Goal: Browse casually: Explore the website without a specific task or goal

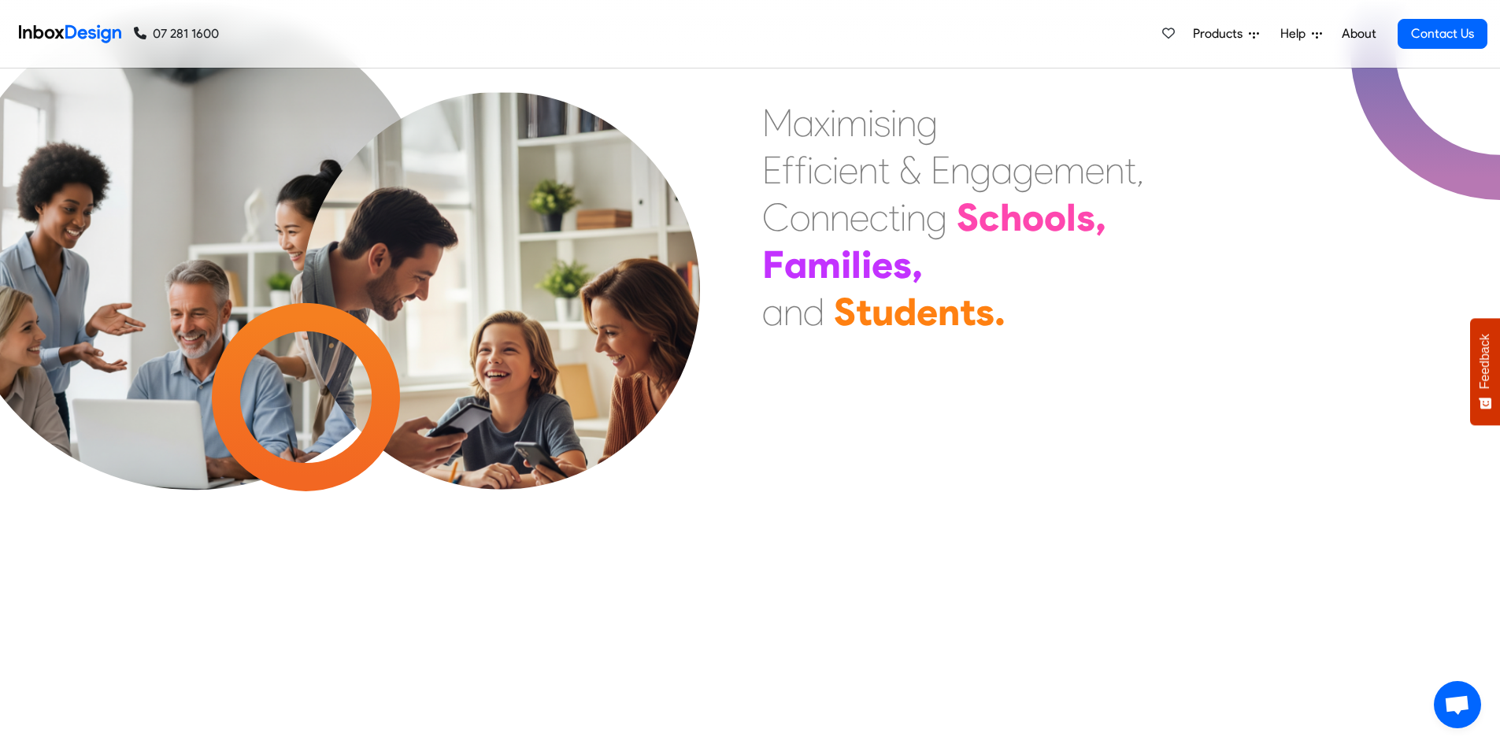
scroll to position [3386, 0]
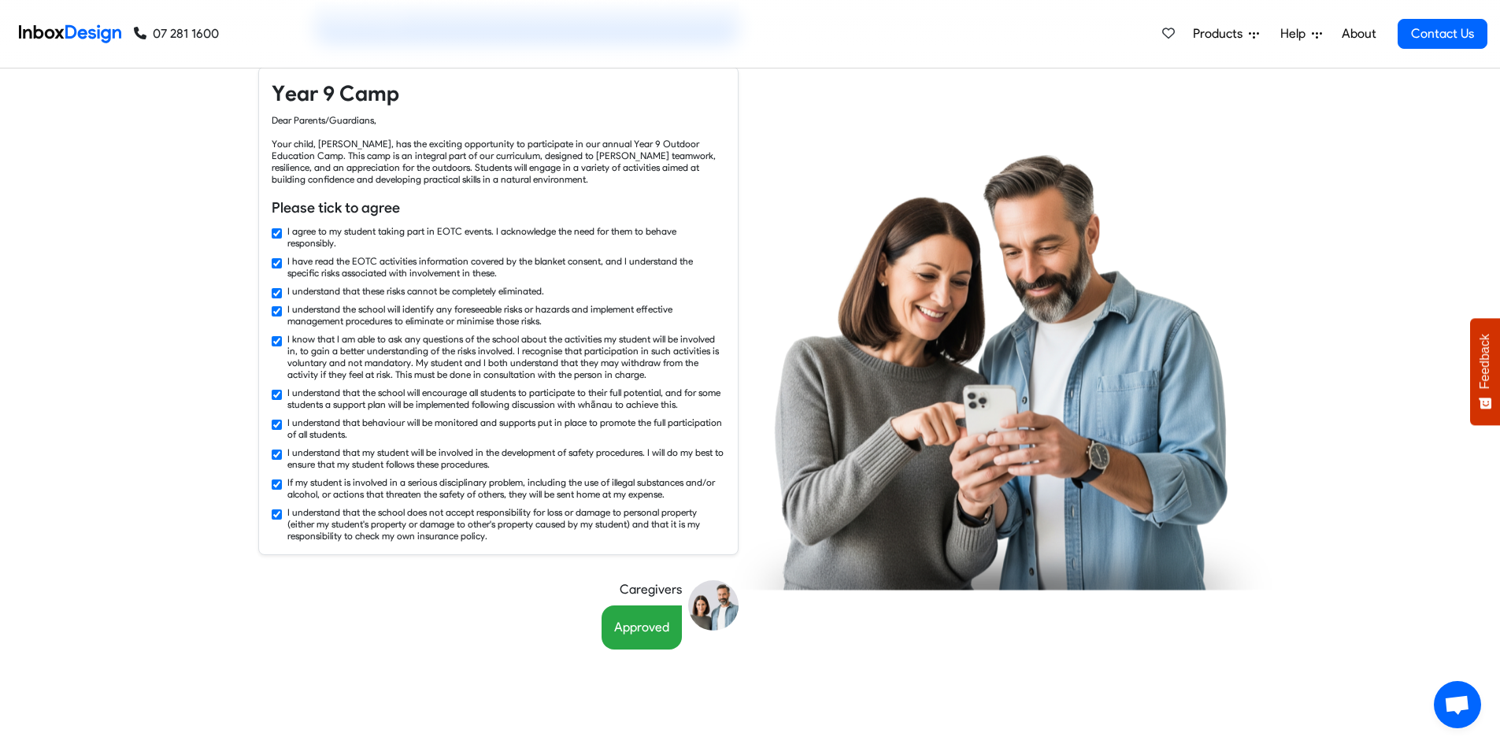
checkbox input "false"
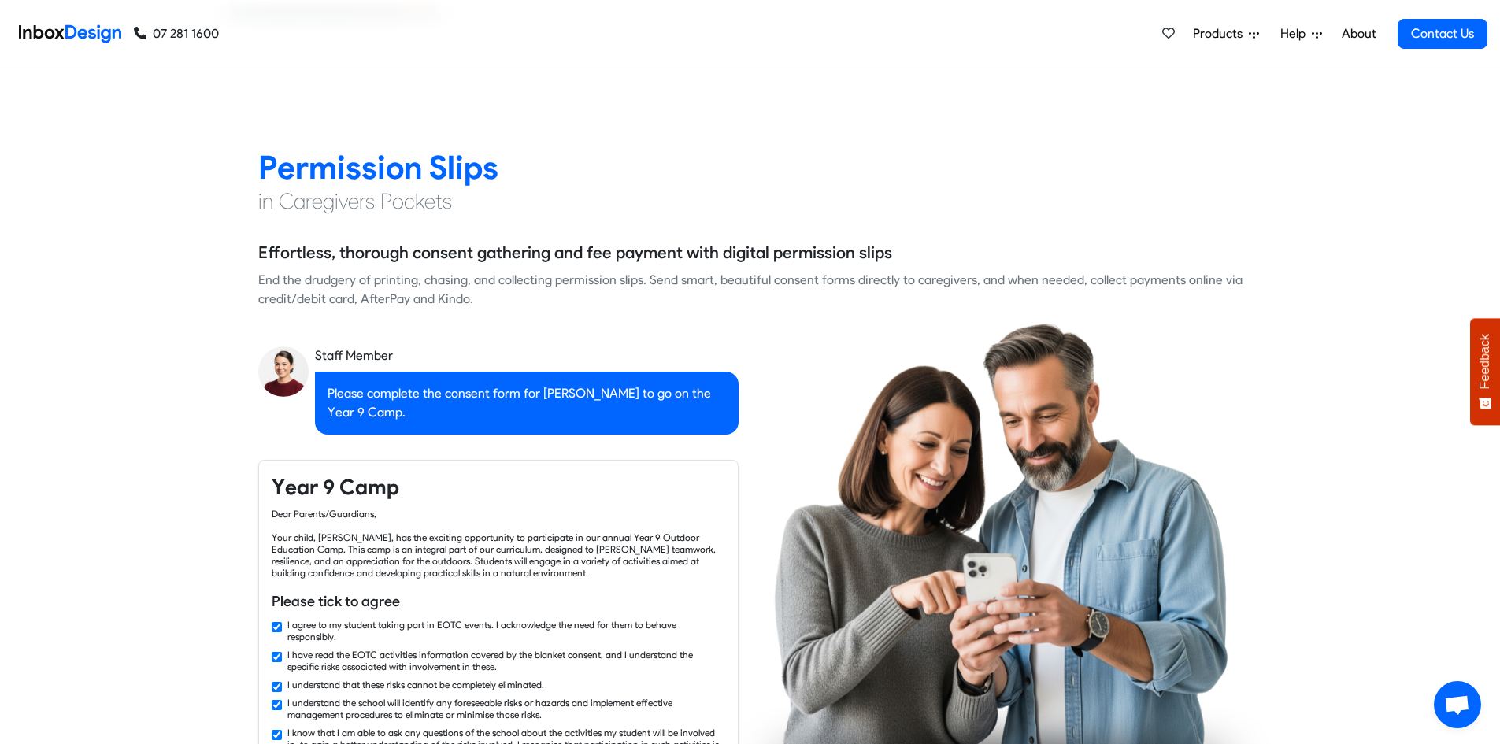
checkbox input "false"
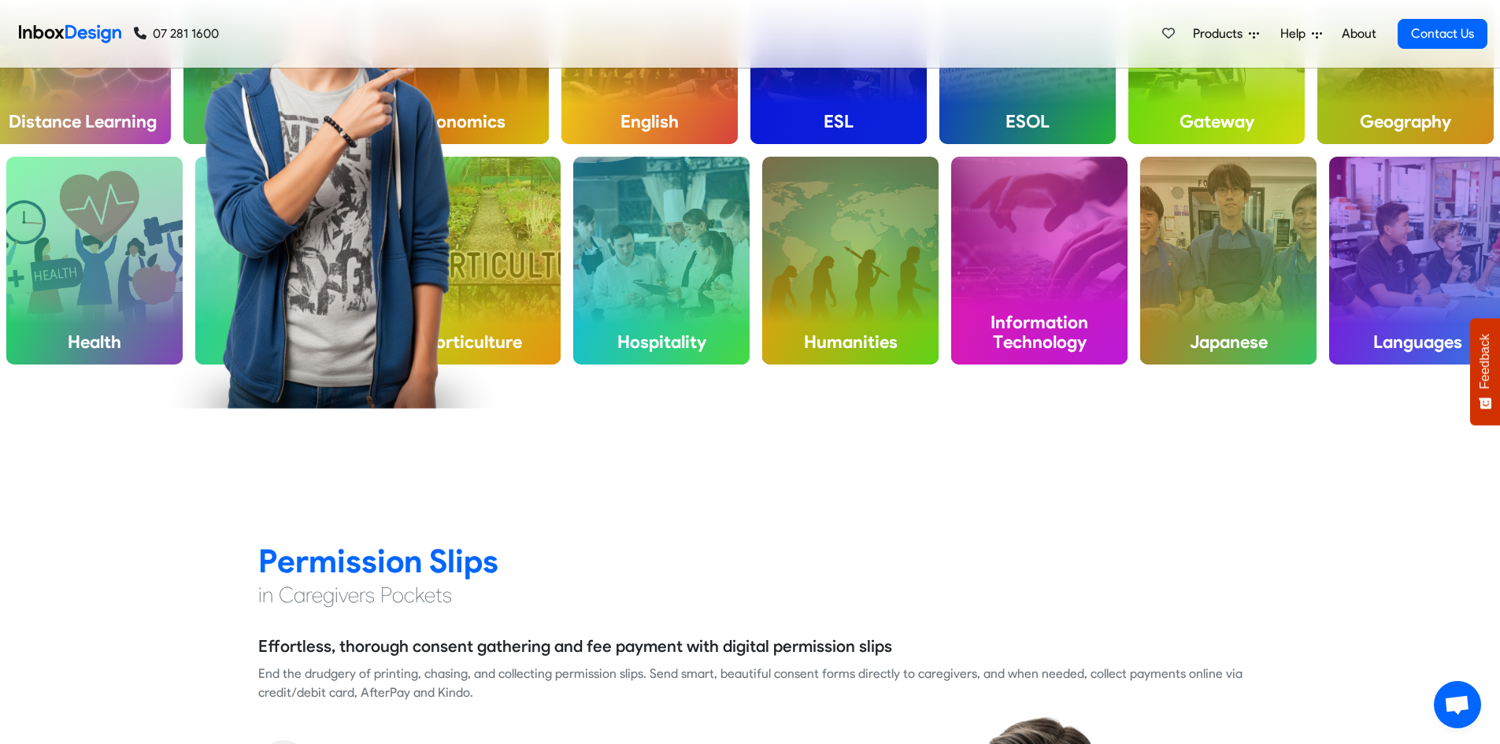
checkbox input "false"
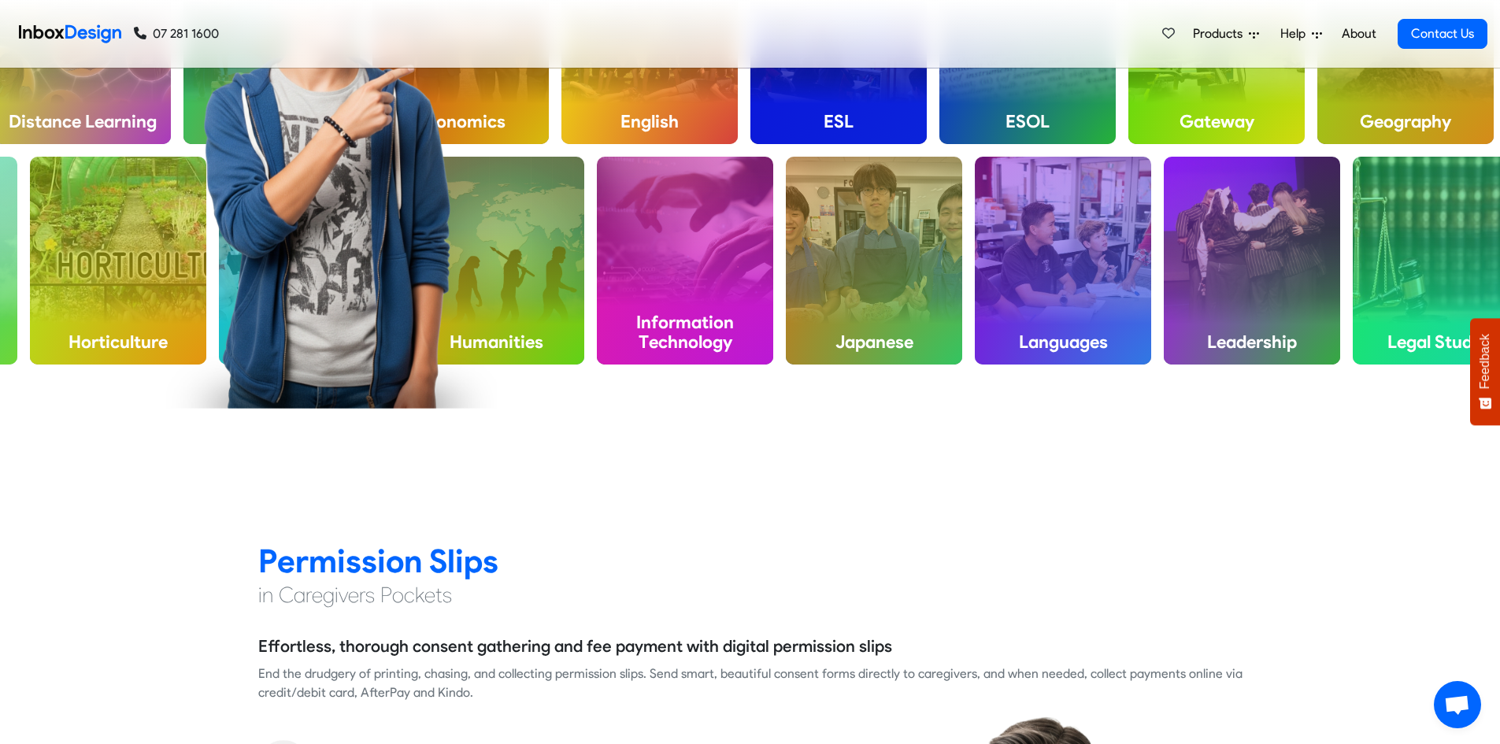
checkbox input "false"
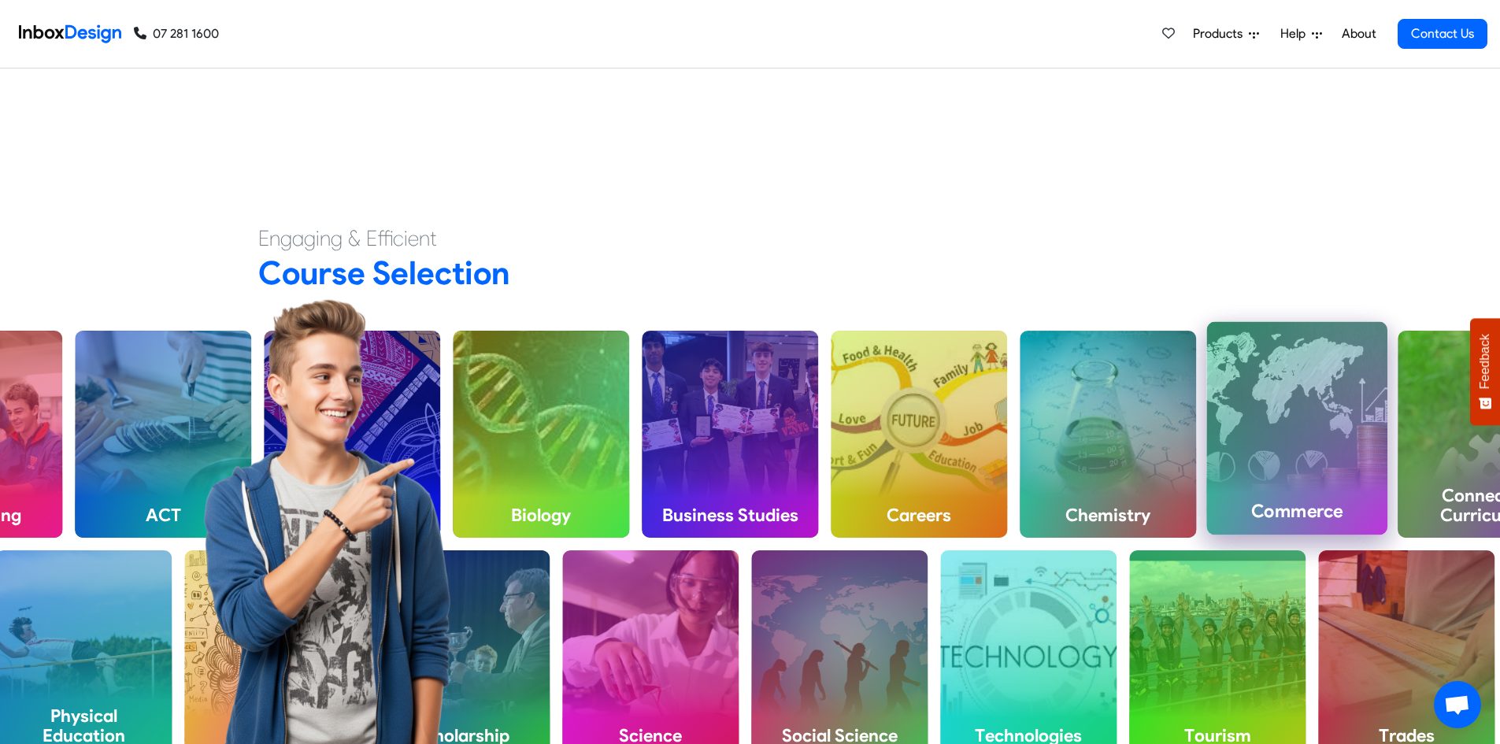
scroll to position [630, 0]
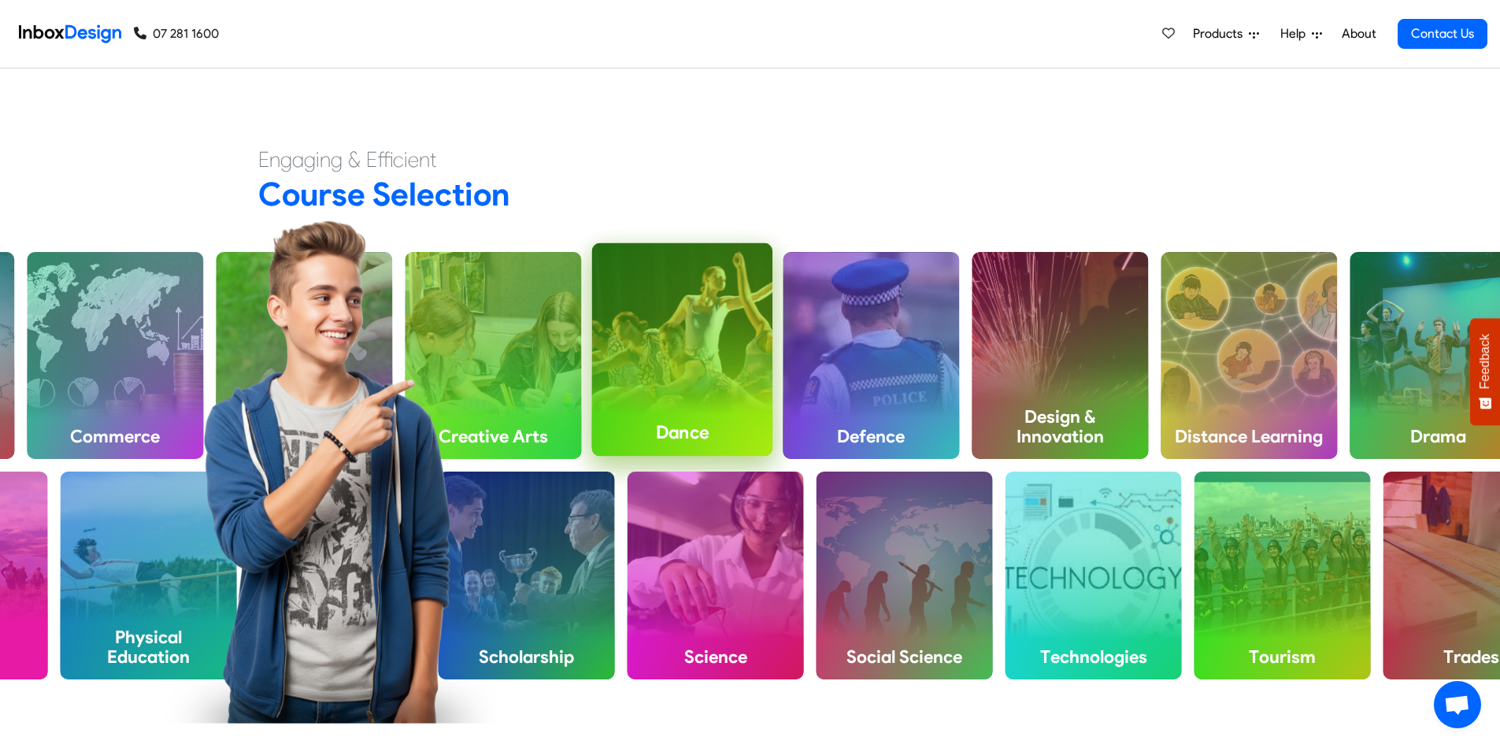
click at [724, 400] on div "Dance" at bounding box center [682, 349] width 181 height 213
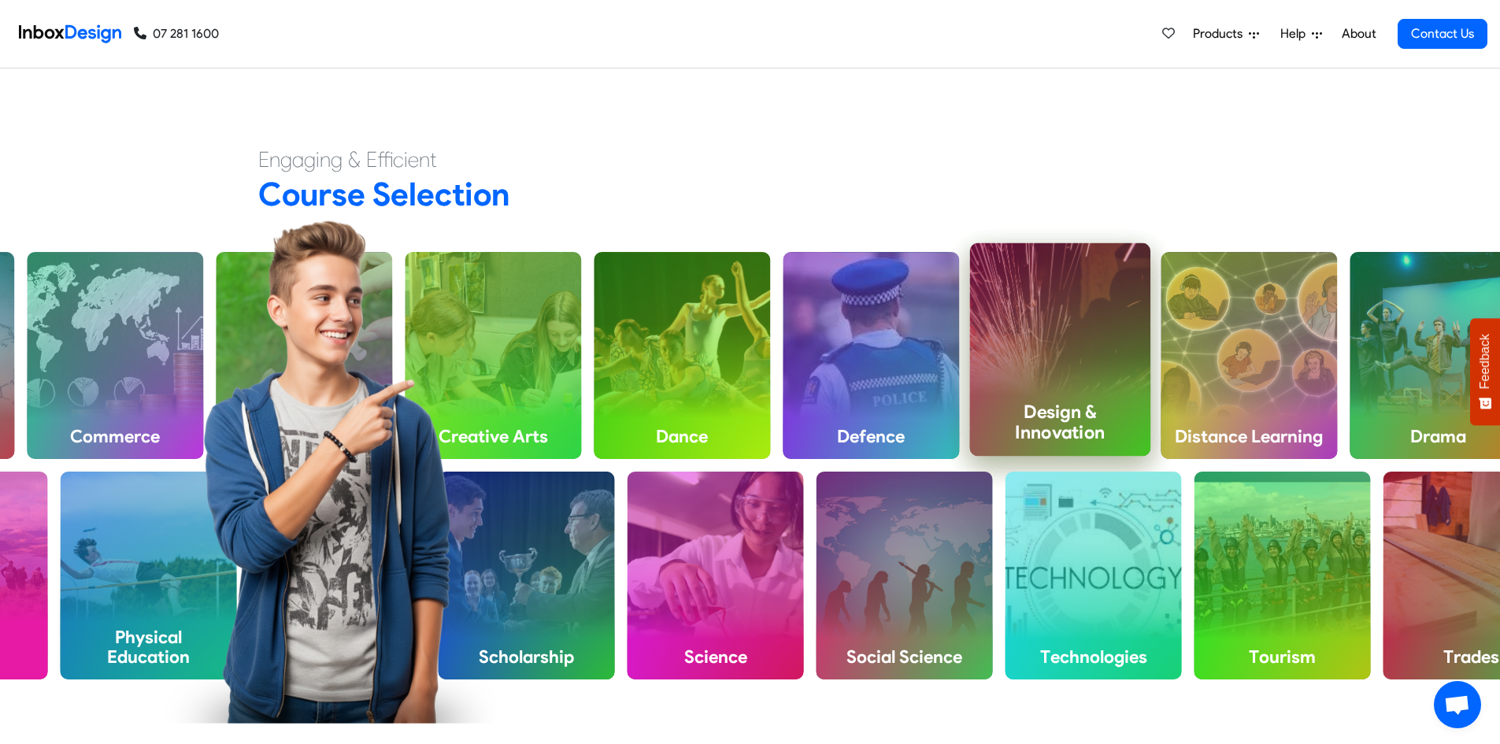
drag, startPoint x: 998, startPoint y: 426, endPoint x: 602, endPoint y: 376, distance: 399.3
click at [995, 425] on h4 "Design & Innovation" at bounding box center [1060, 422] width 181 height 67
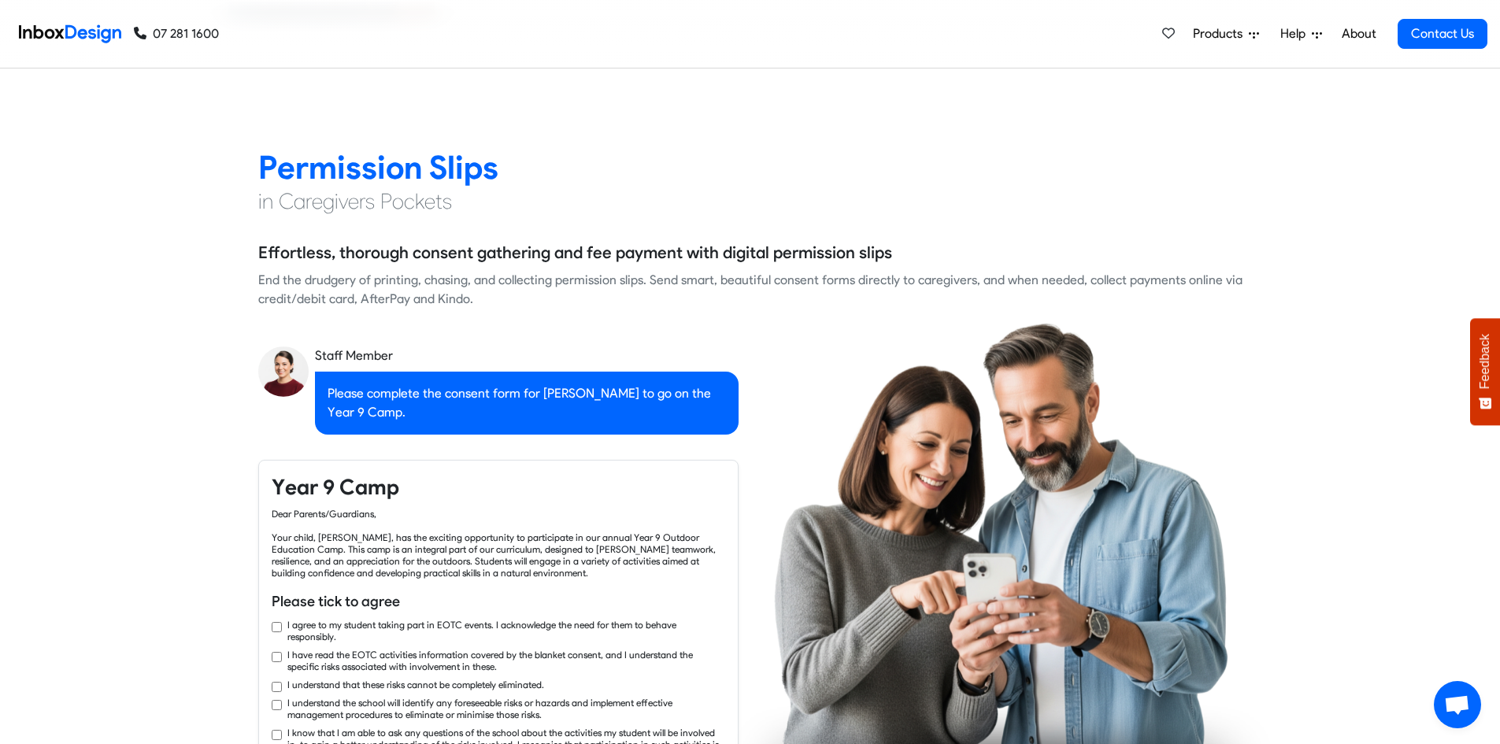
checkbox input "true"
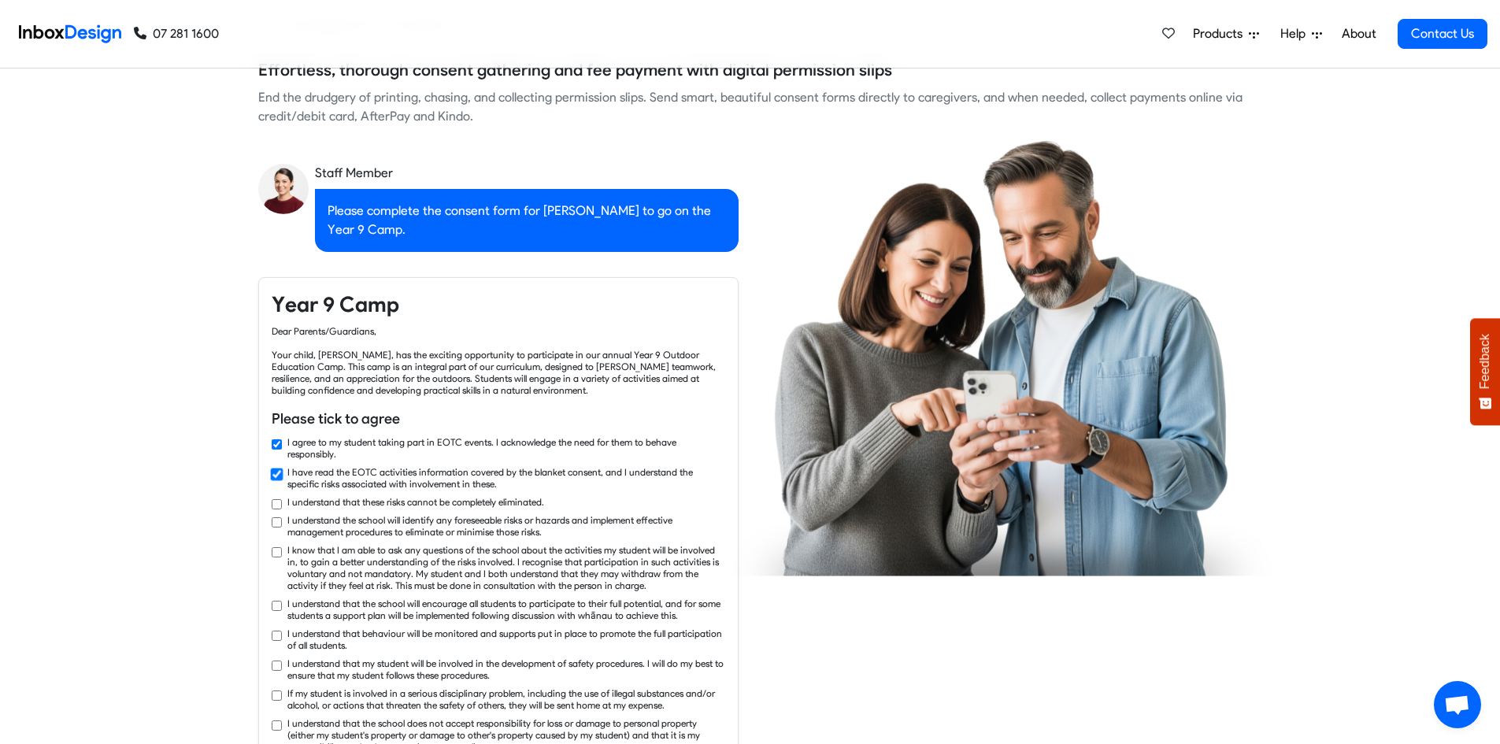
checkbox input "true"
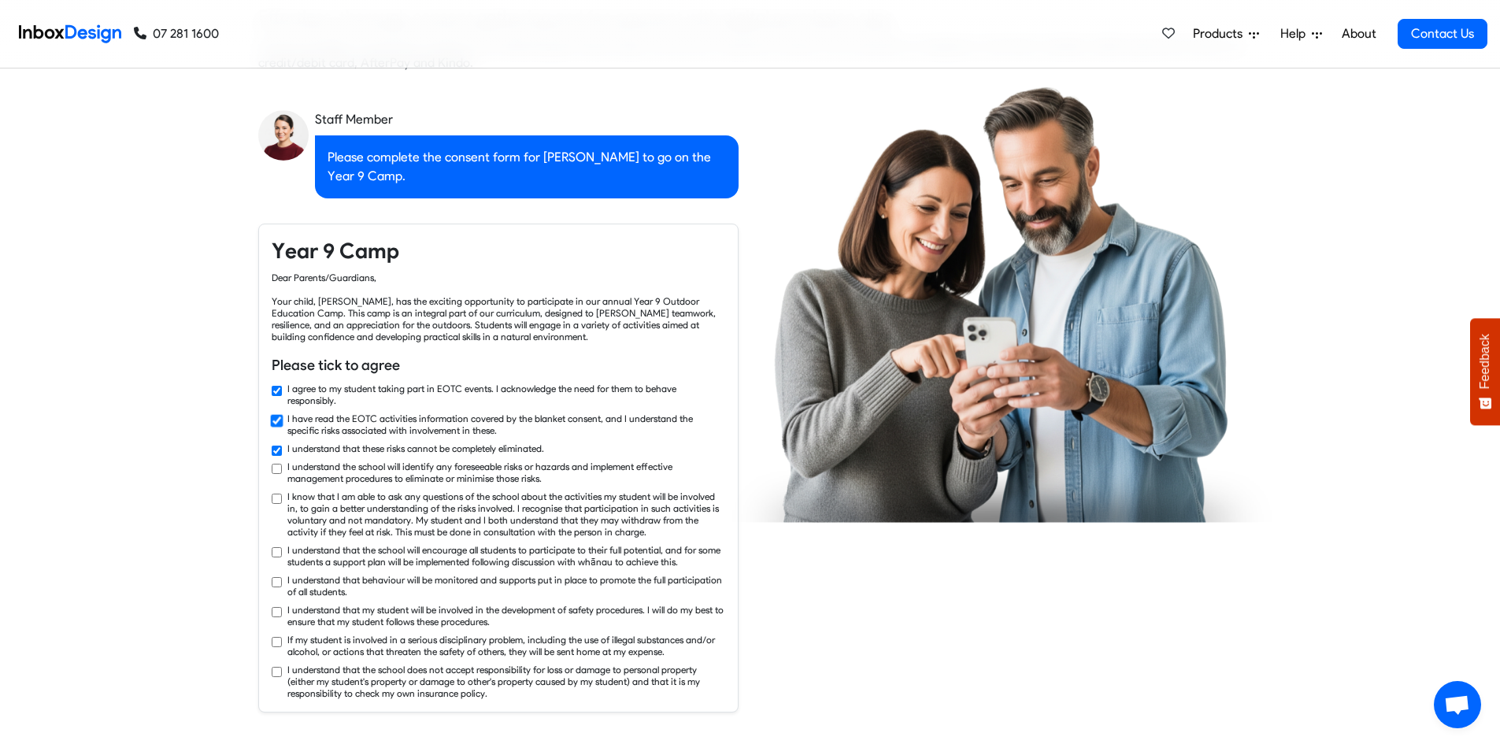
checkbox input "true"
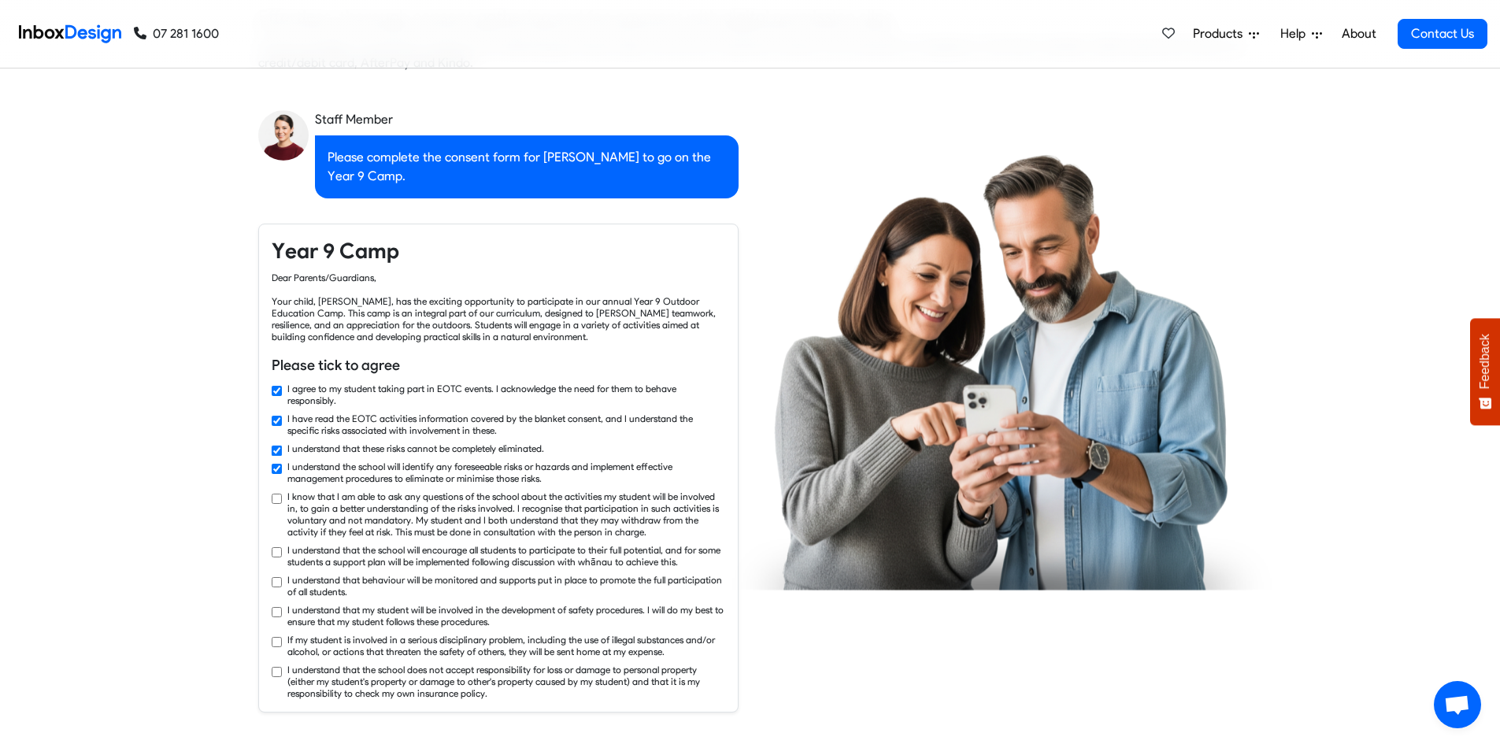
checkbox input "true"
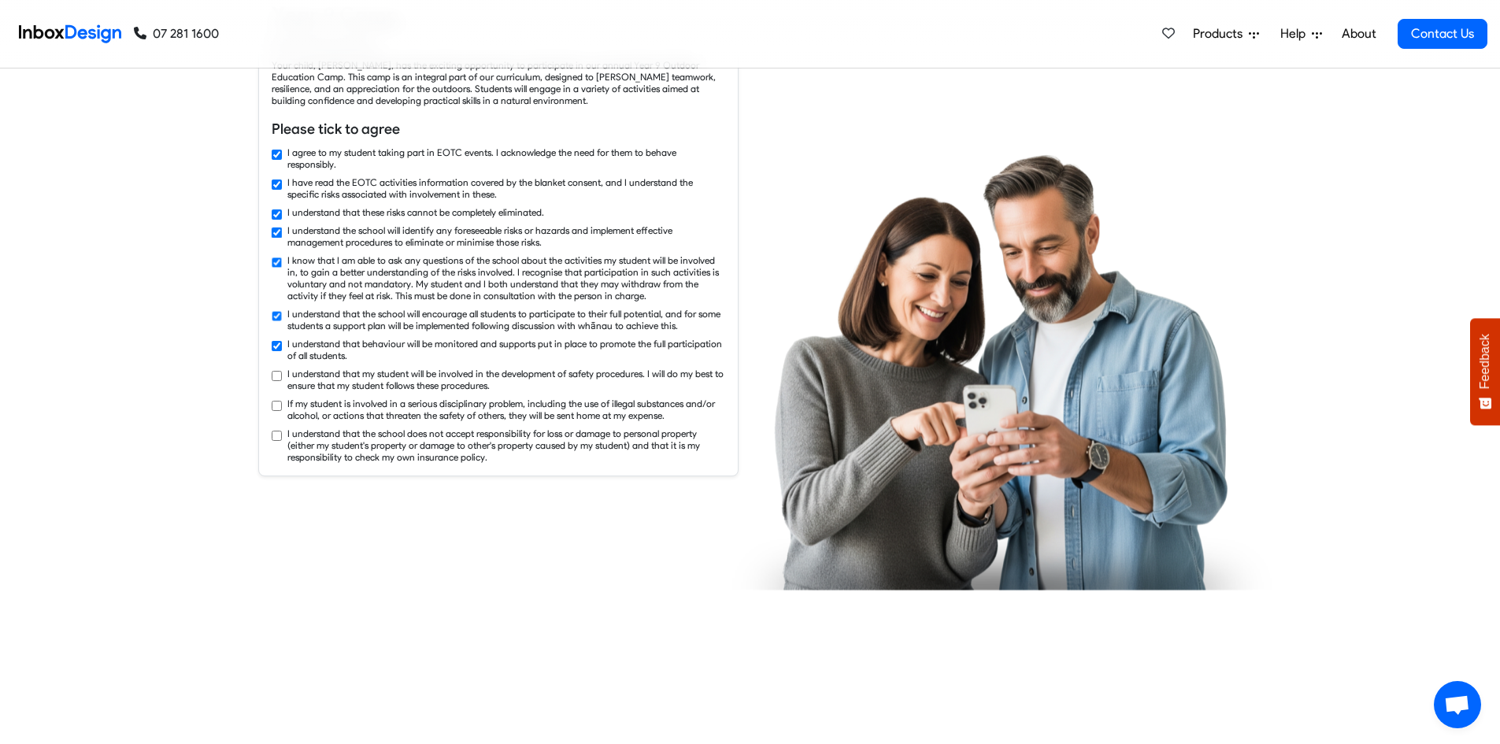
checkbox input "true"
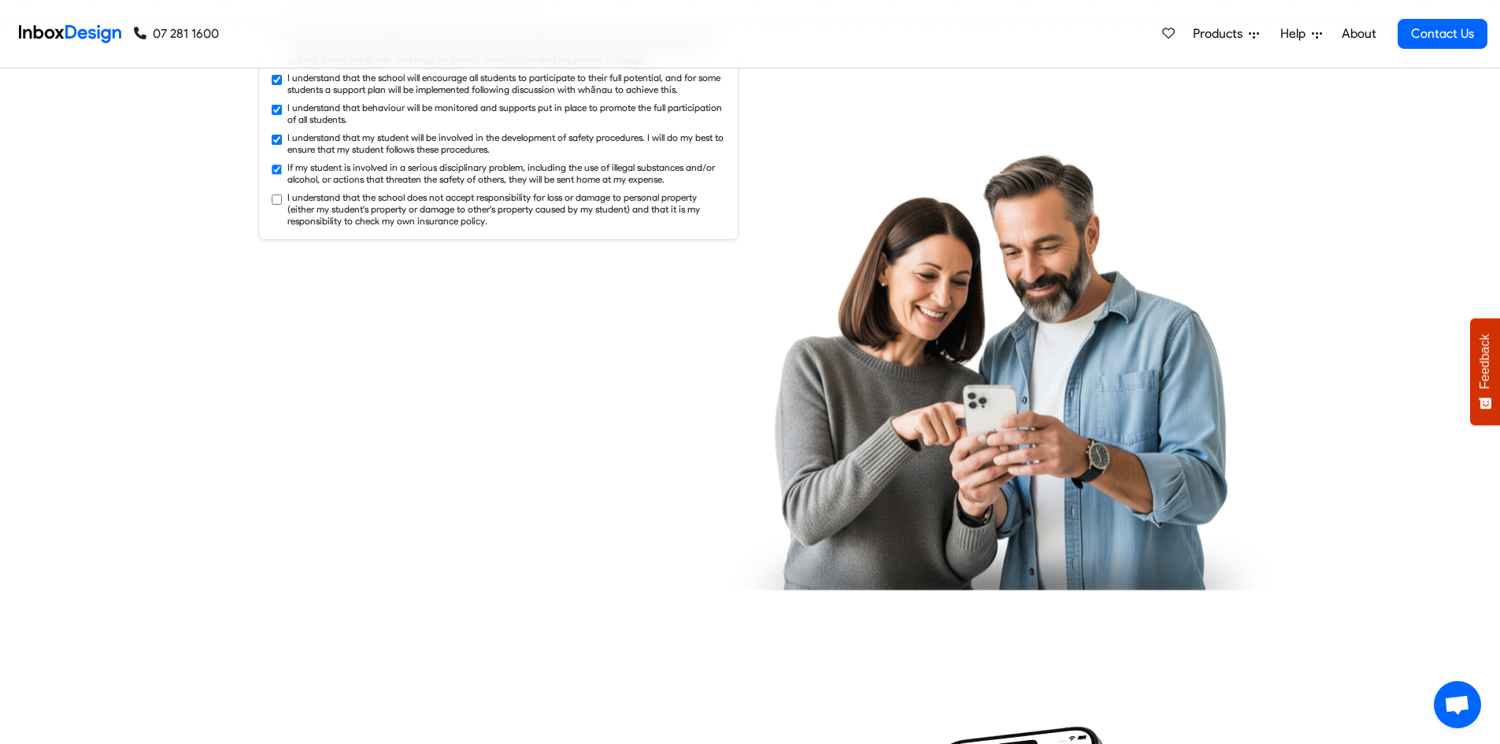
checkbox input "true"
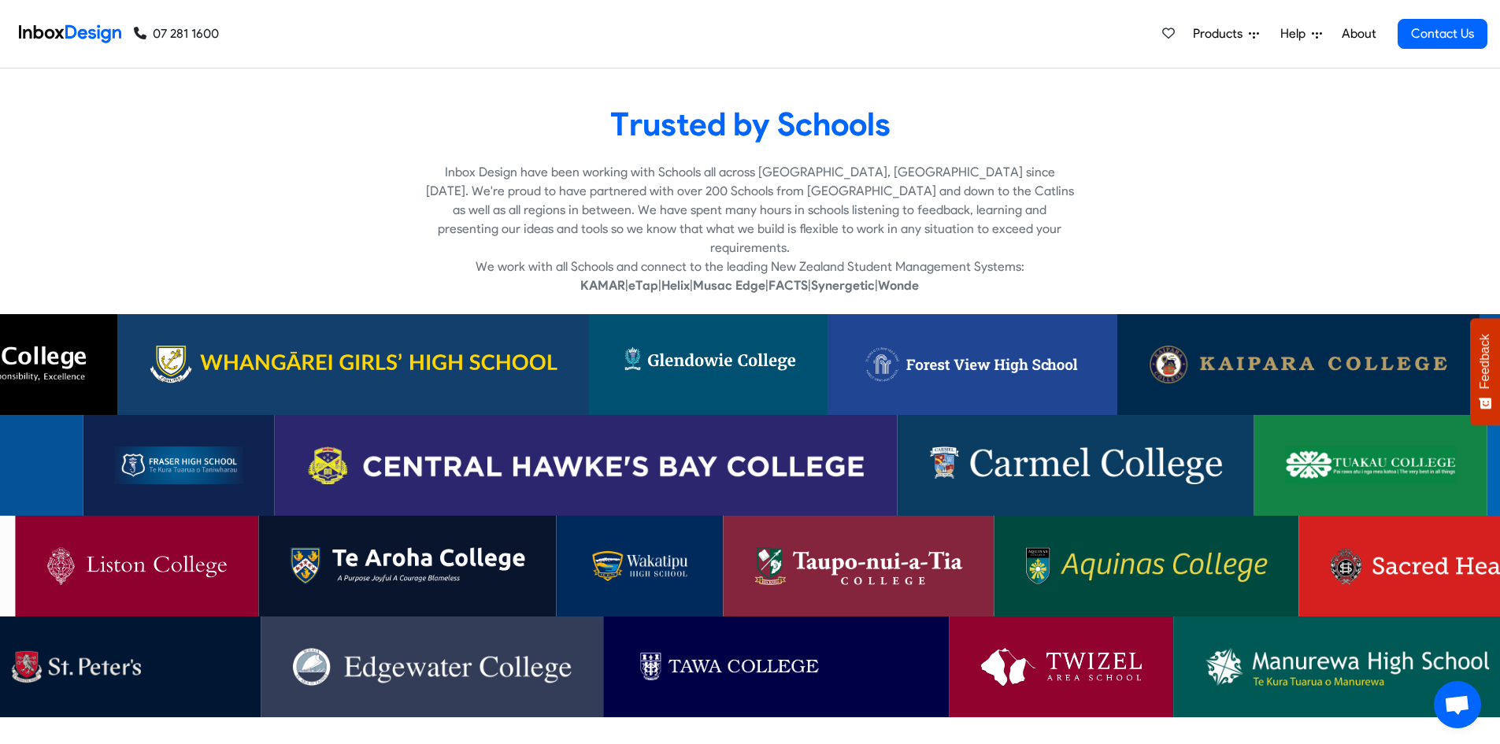
scroll to position [3308, 0]
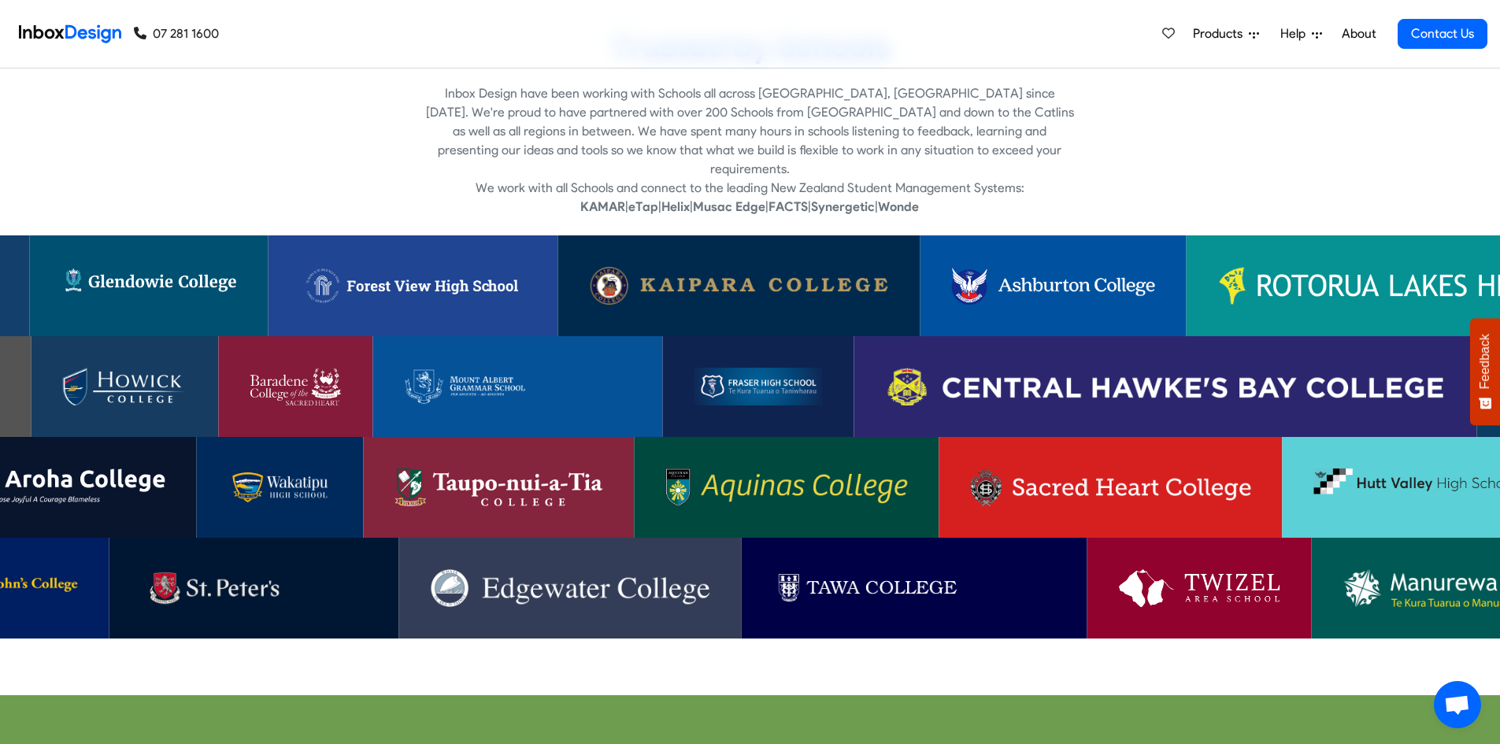
click at [1060, 475] on img at bounding box center [1111, 488] width 280 height 38
click at [1166, 469] on img at bounding box center [1111, 488] width 280 height 38
click at [20, 569] on img at bounding box center [7, 588] width 139 height 38
click at [984, 484] on img at bounding box center [1111, 488] width 280 height 38
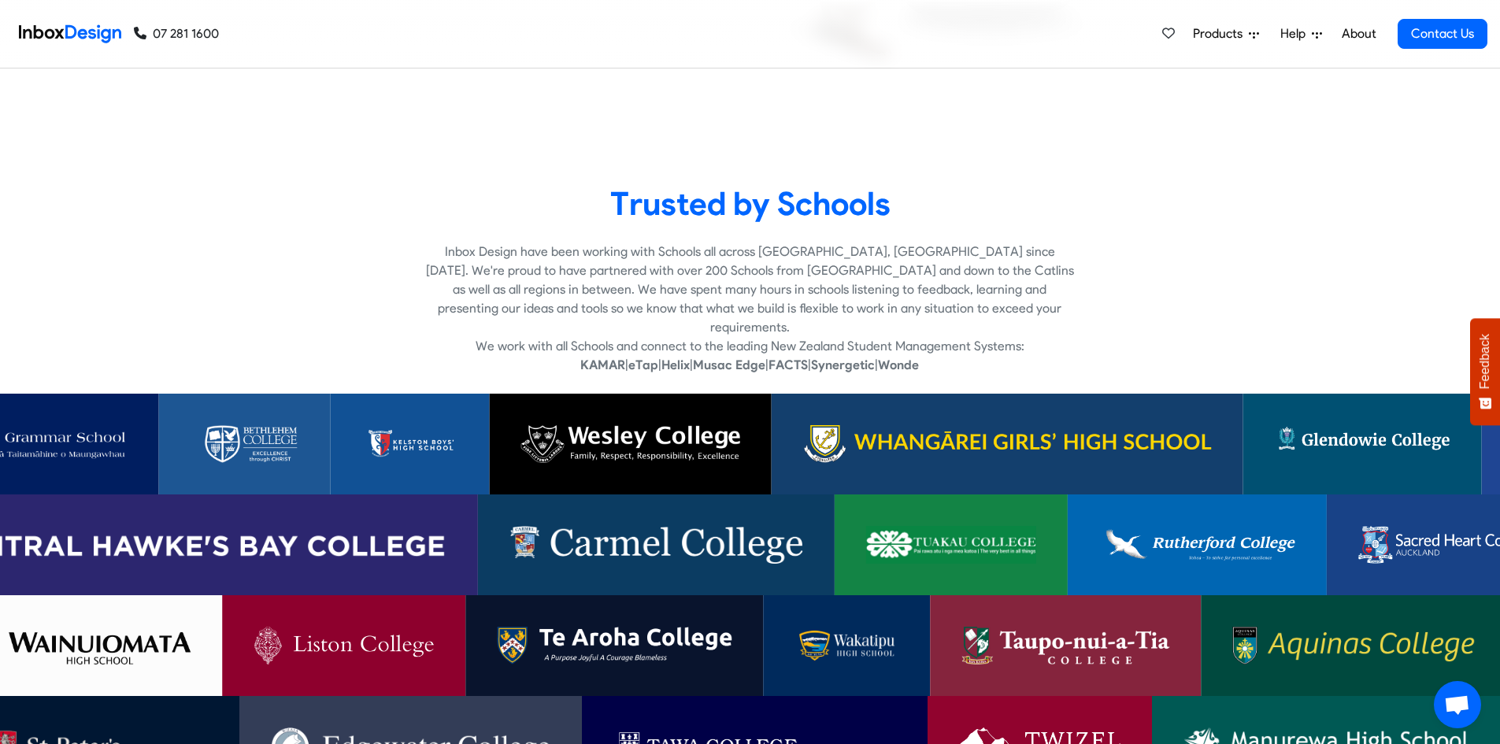
scroll to position [3228, 0]
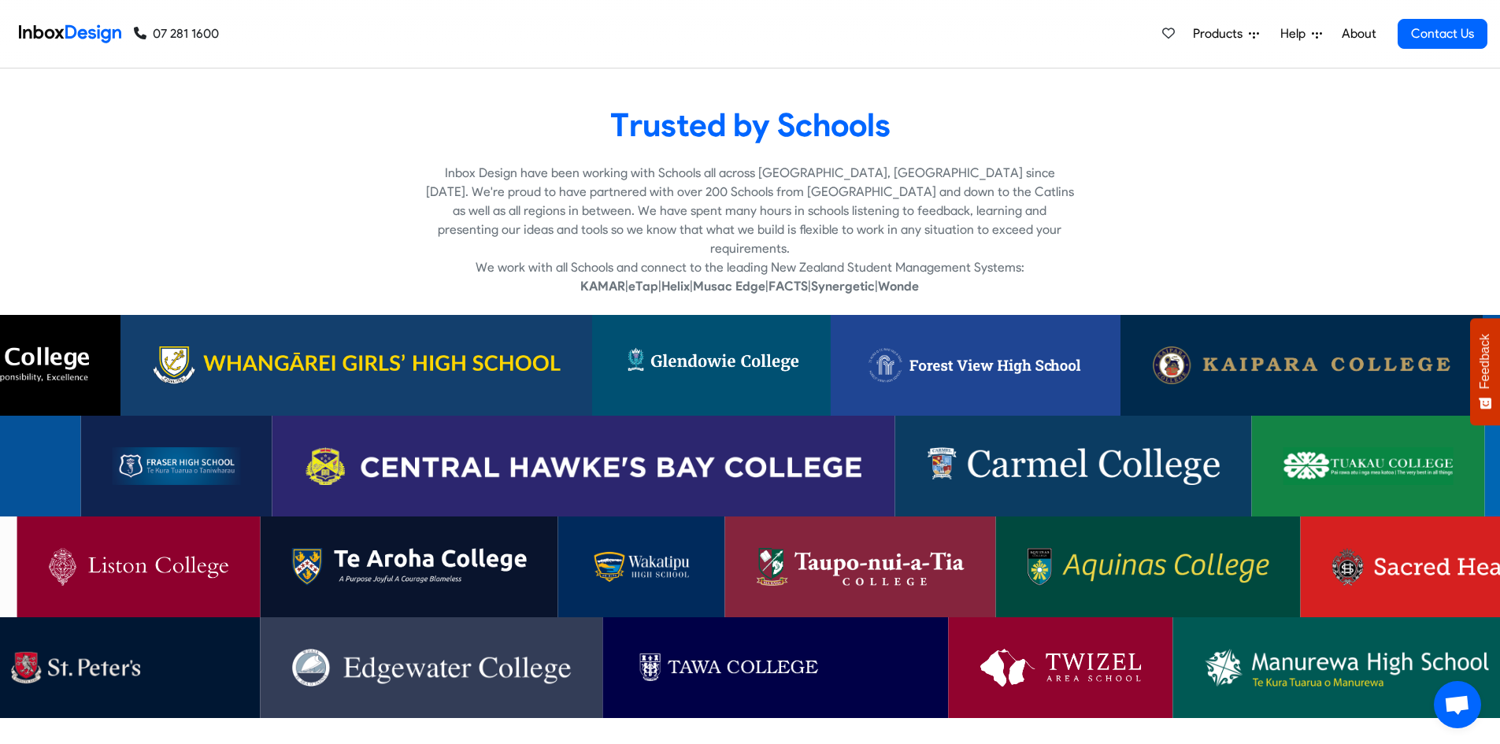
click at [639, 565] on img at bounding box center [641, 567] width 104 height 38
